Goal: Find specific page/section: Find specific page/section

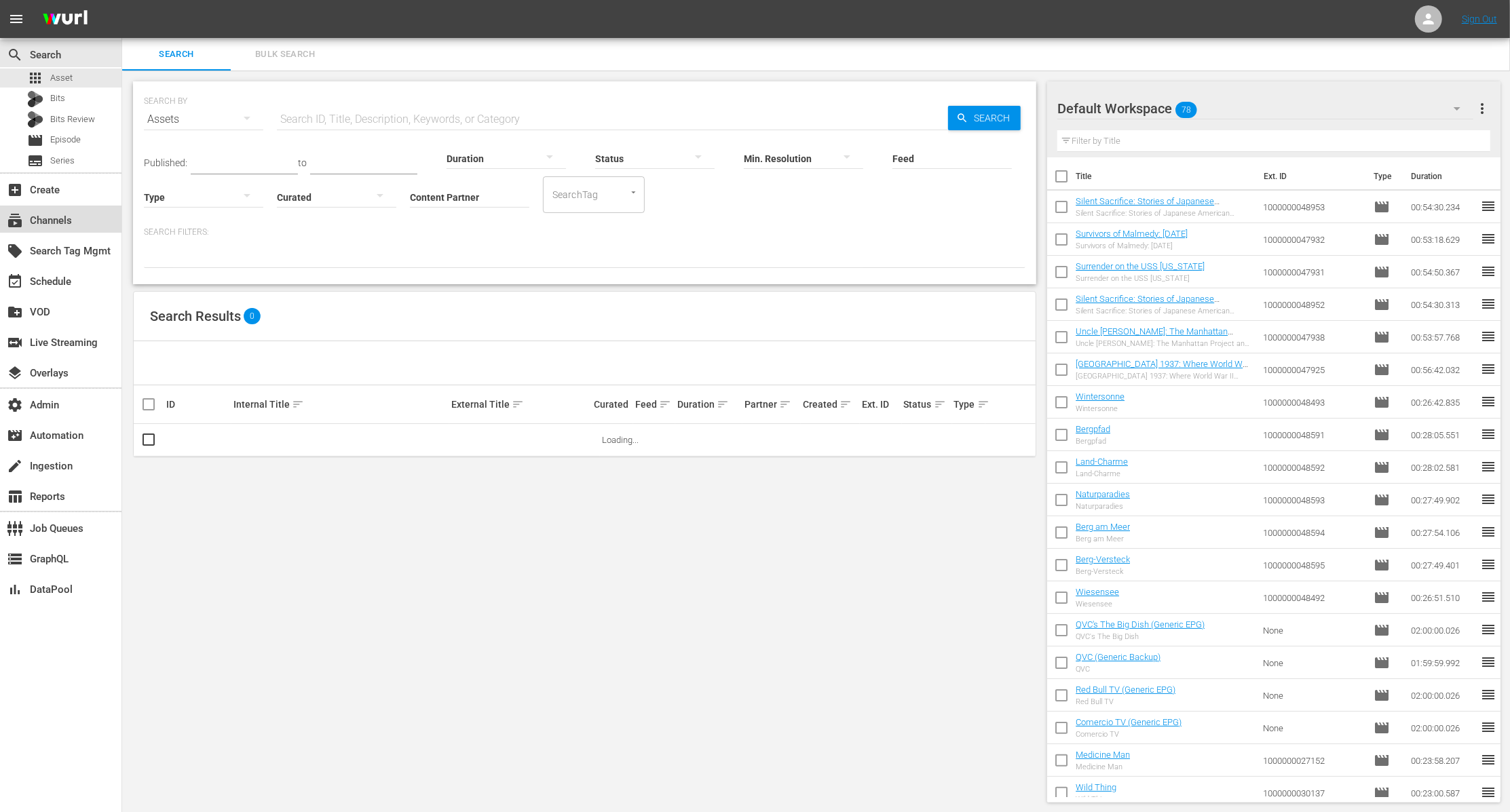
click at [42, 221] on div "subscriptions Channels" at bounding box center [38, 218] width 76 height 12
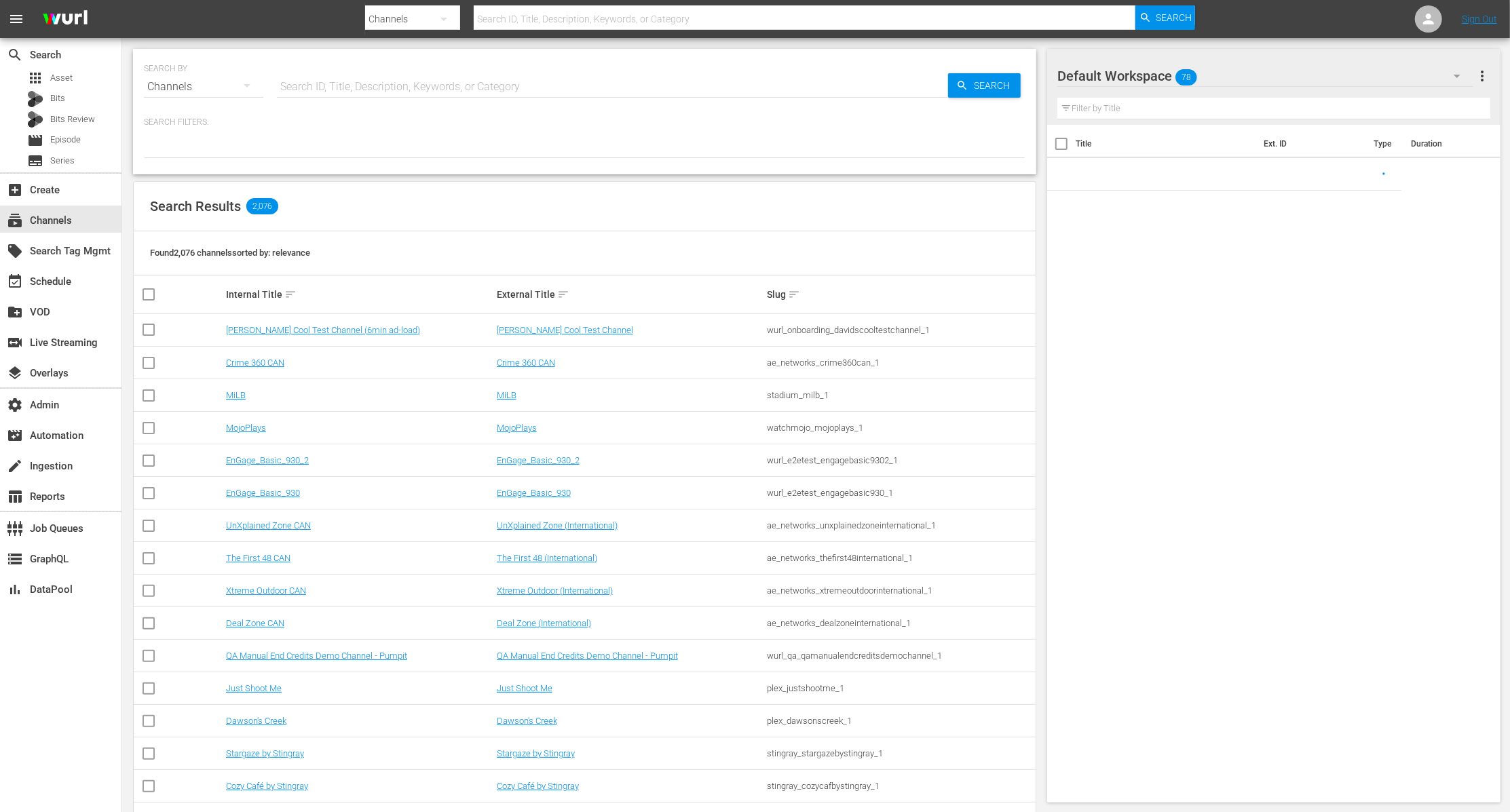
click at [323, 77] on input "text" at bounding box center [612, 87] width 671 height 33
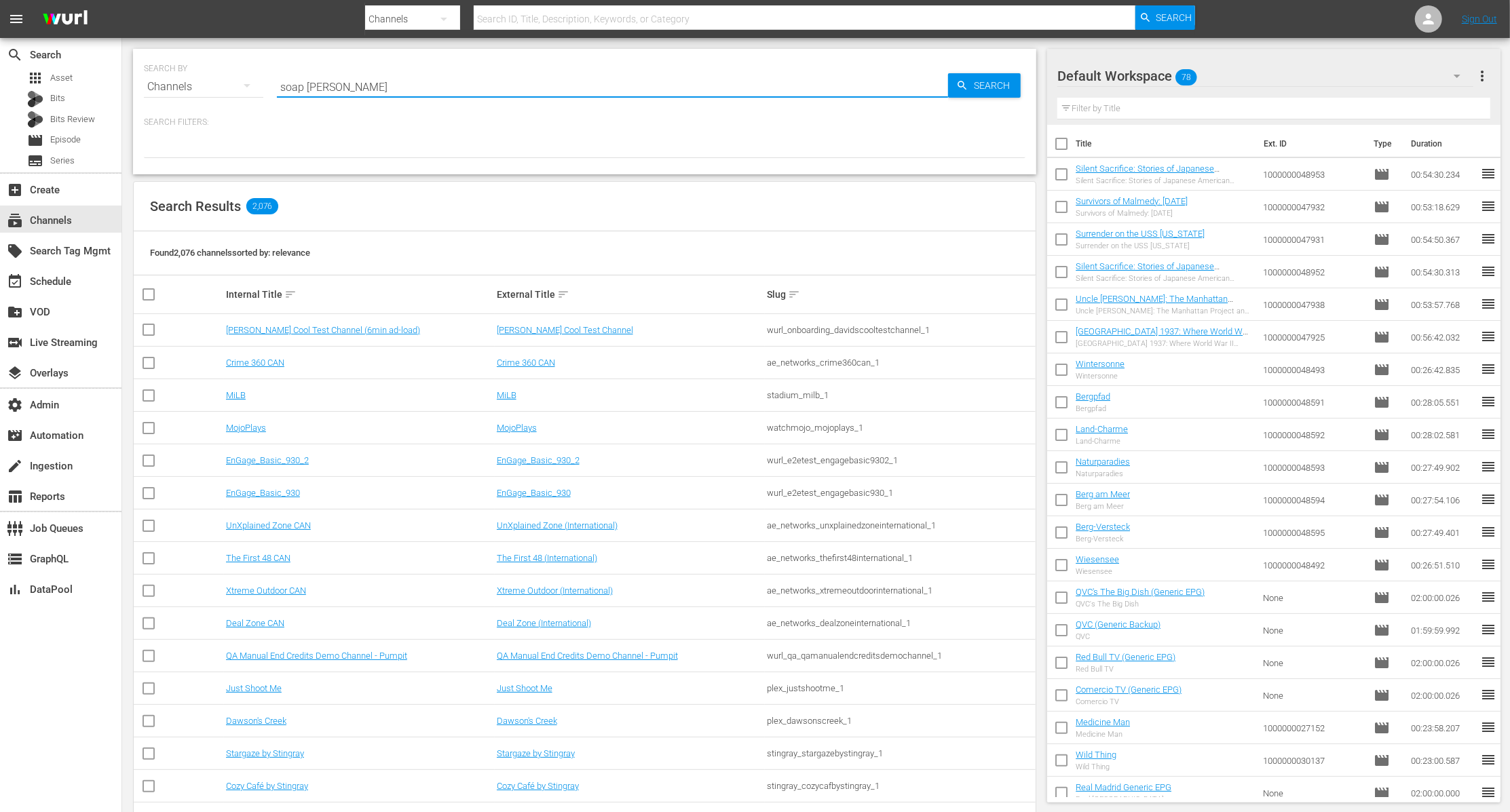
type input "soap [PERSON_NAME]"
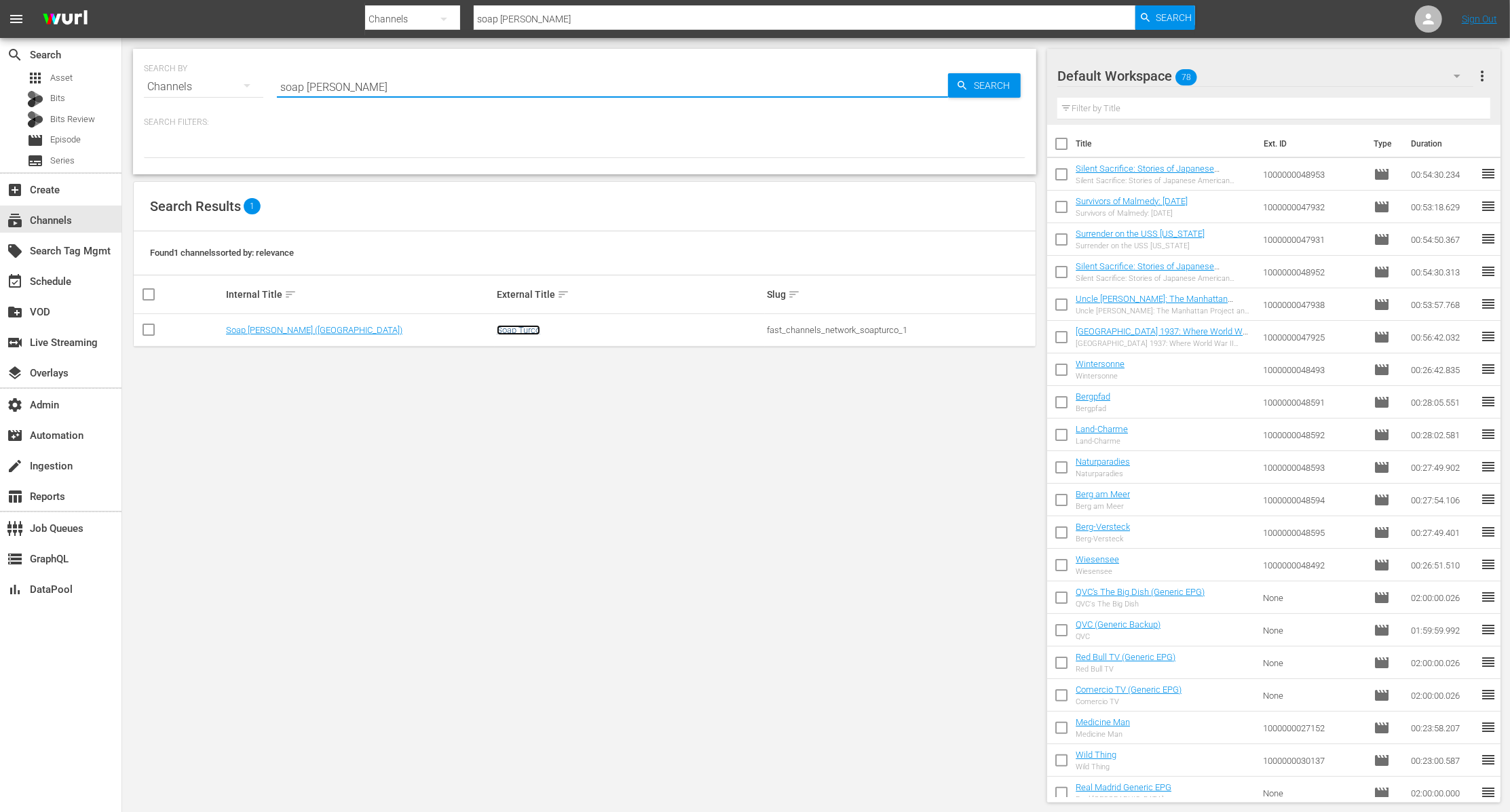
click at [534, 331] on link "Soap Turco" at bounding box center [519, 330] width 43 height 10
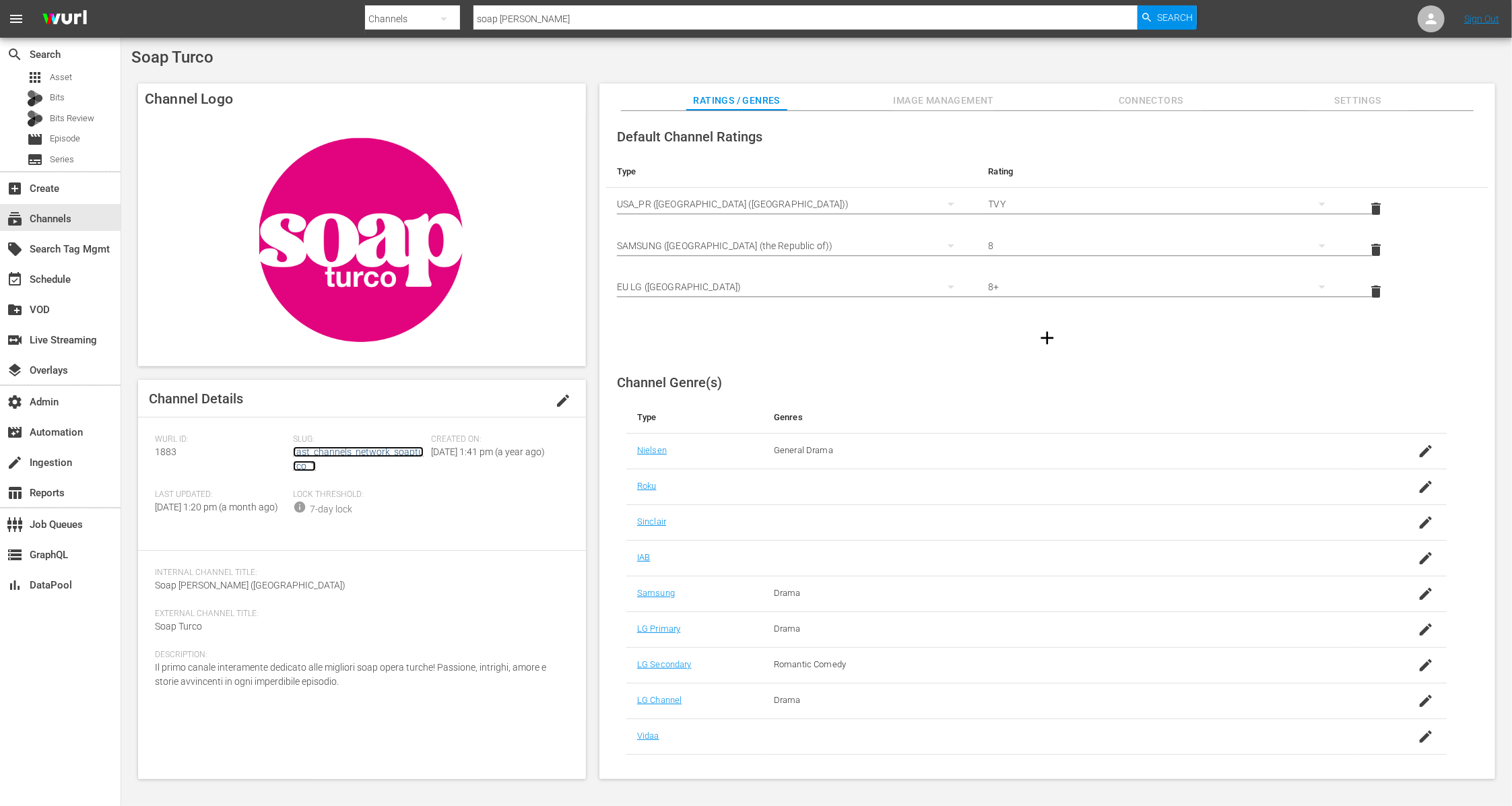
click at [384, 454] on link "fast_channels_network_soapturco_1" at bounding box center [358, 459] width 131 height 25
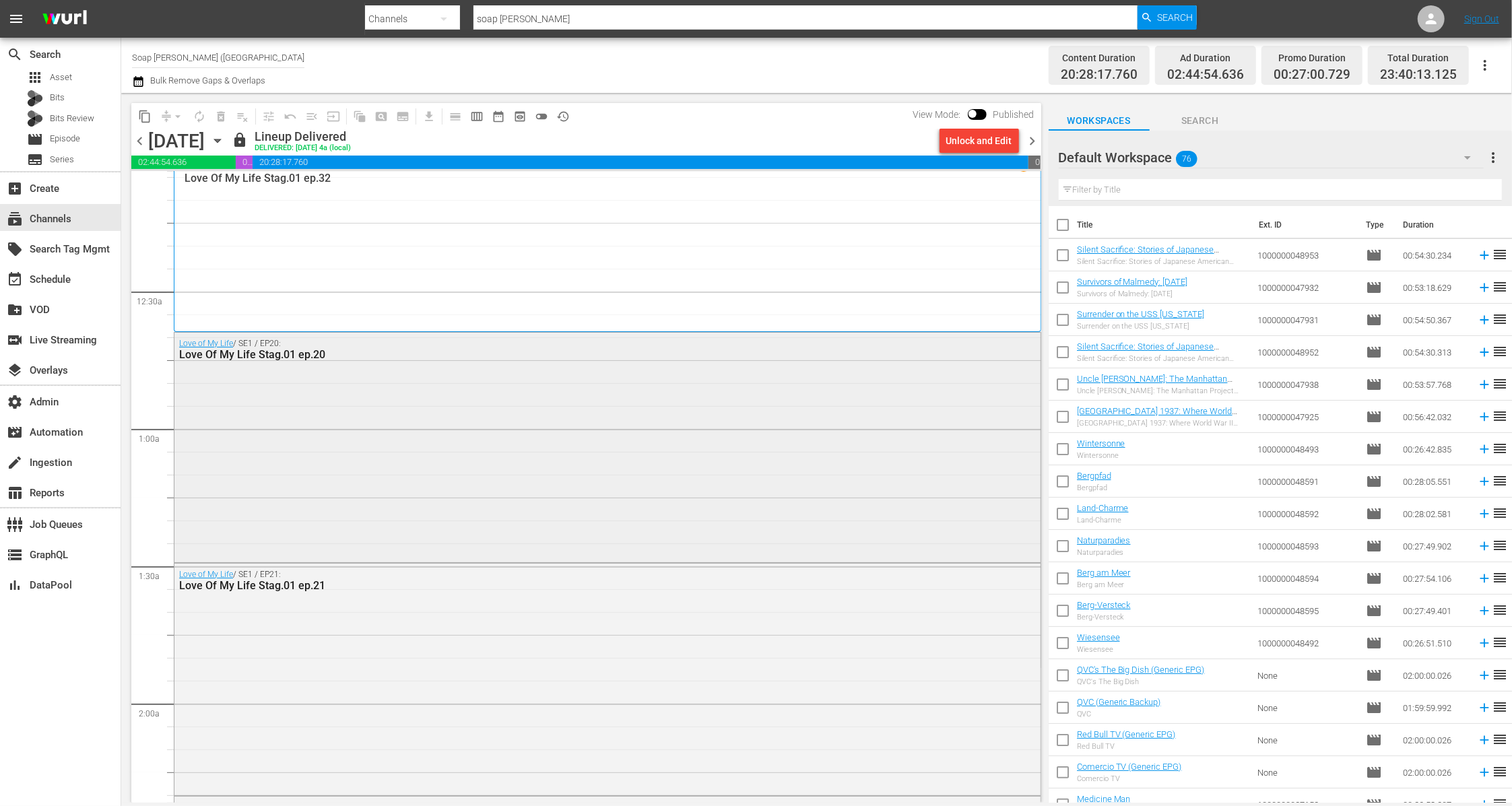
scroll to position [24, 0]
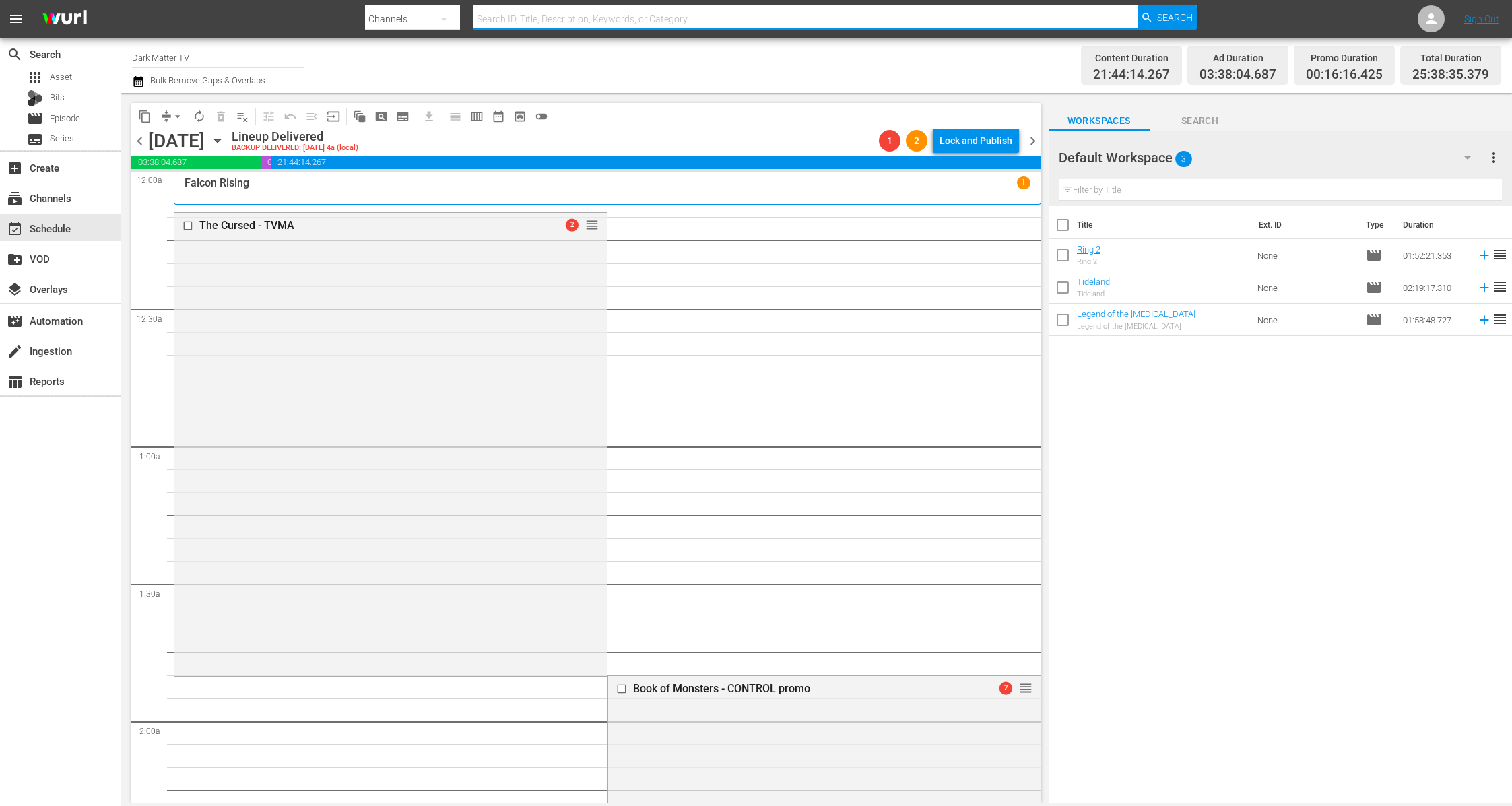
click at [504, 19] on input "text" at bounding box center [805, 19] width 665 height 32
type input "guard"
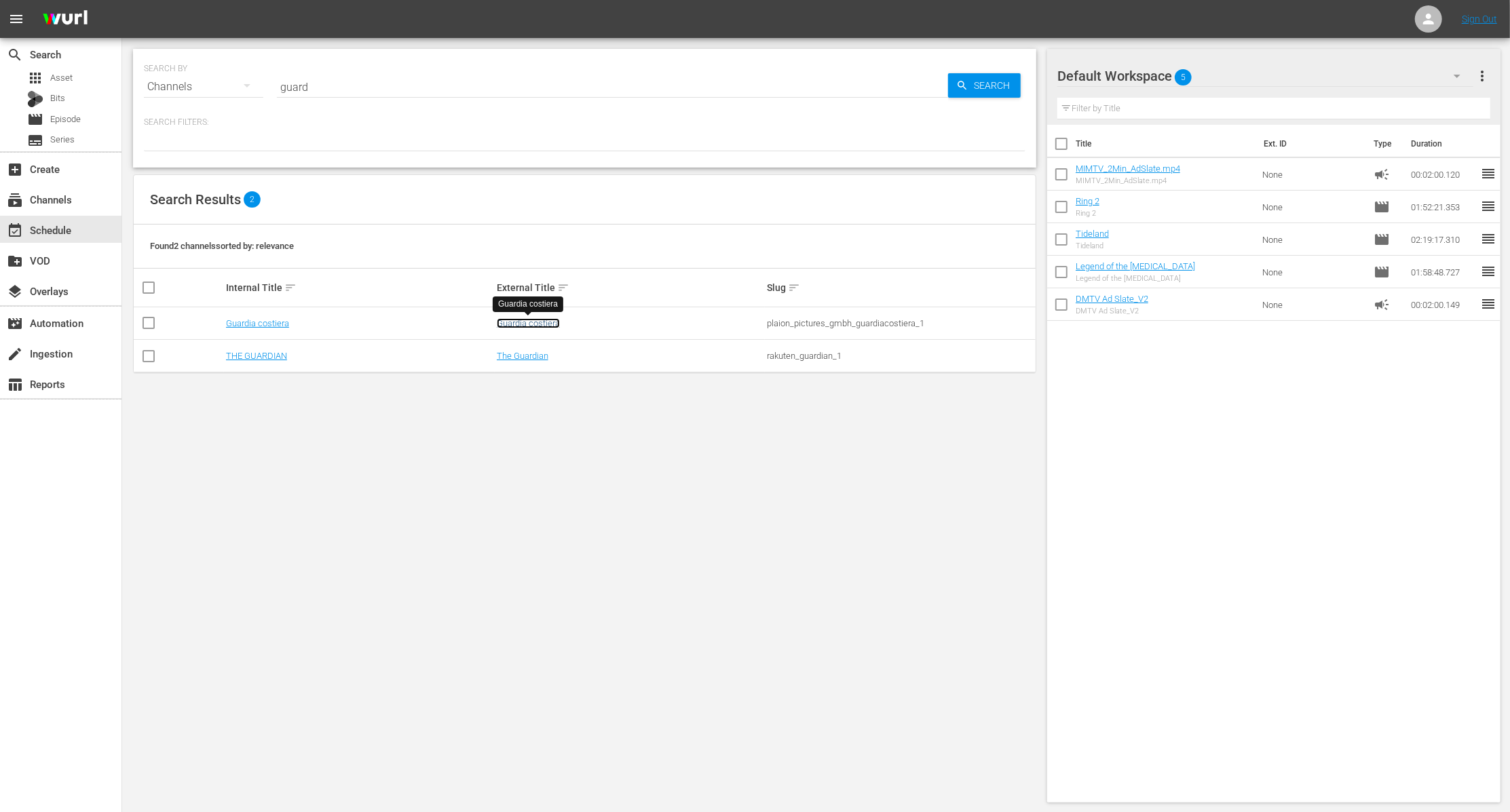
click at [535, 320] on link "Guardia costiera" at bounding box center [528, 323] width 63 height 10
